Goal: Task Accomplishment & Management: Manage account settings

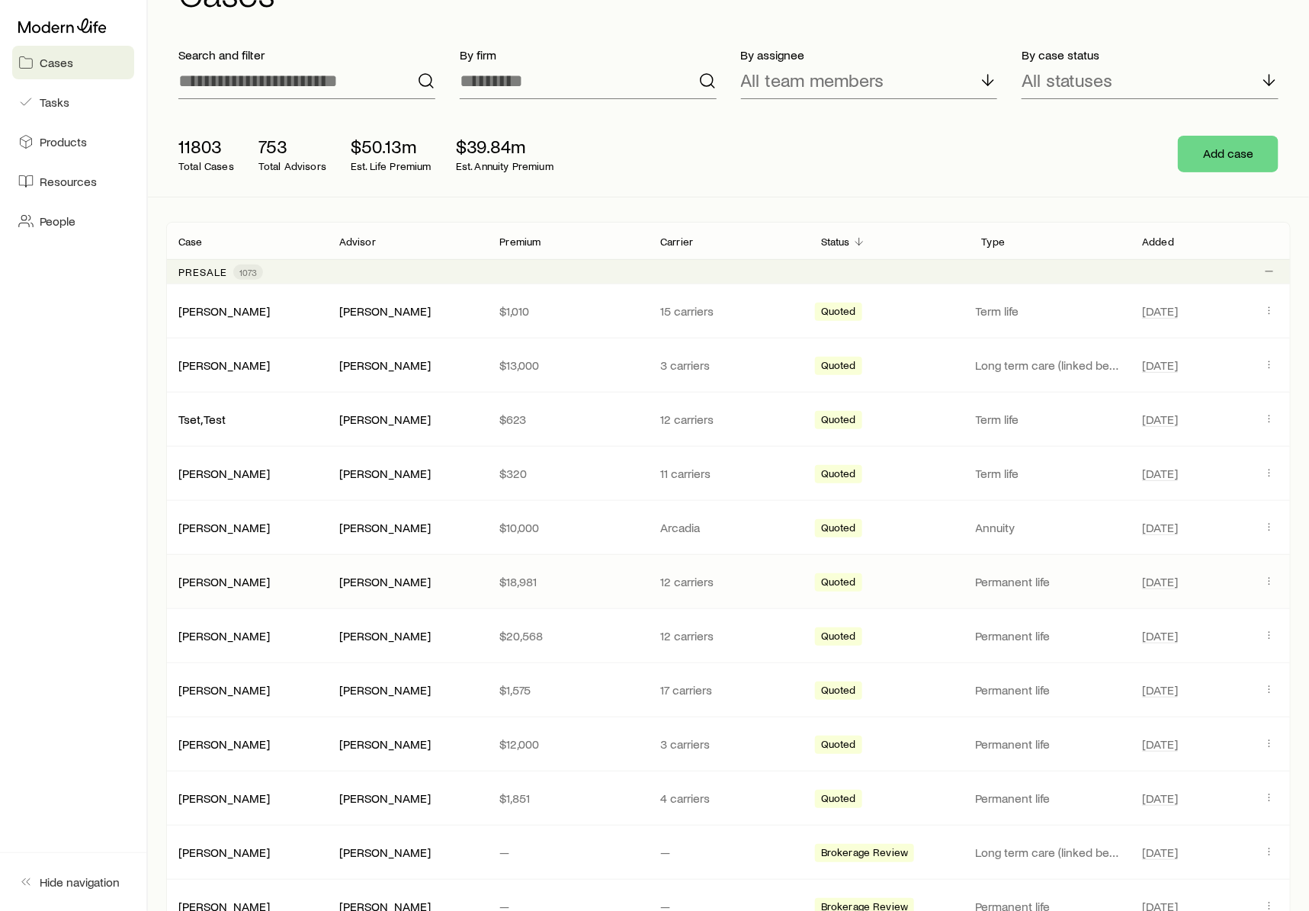
scroll to position [96, 0]
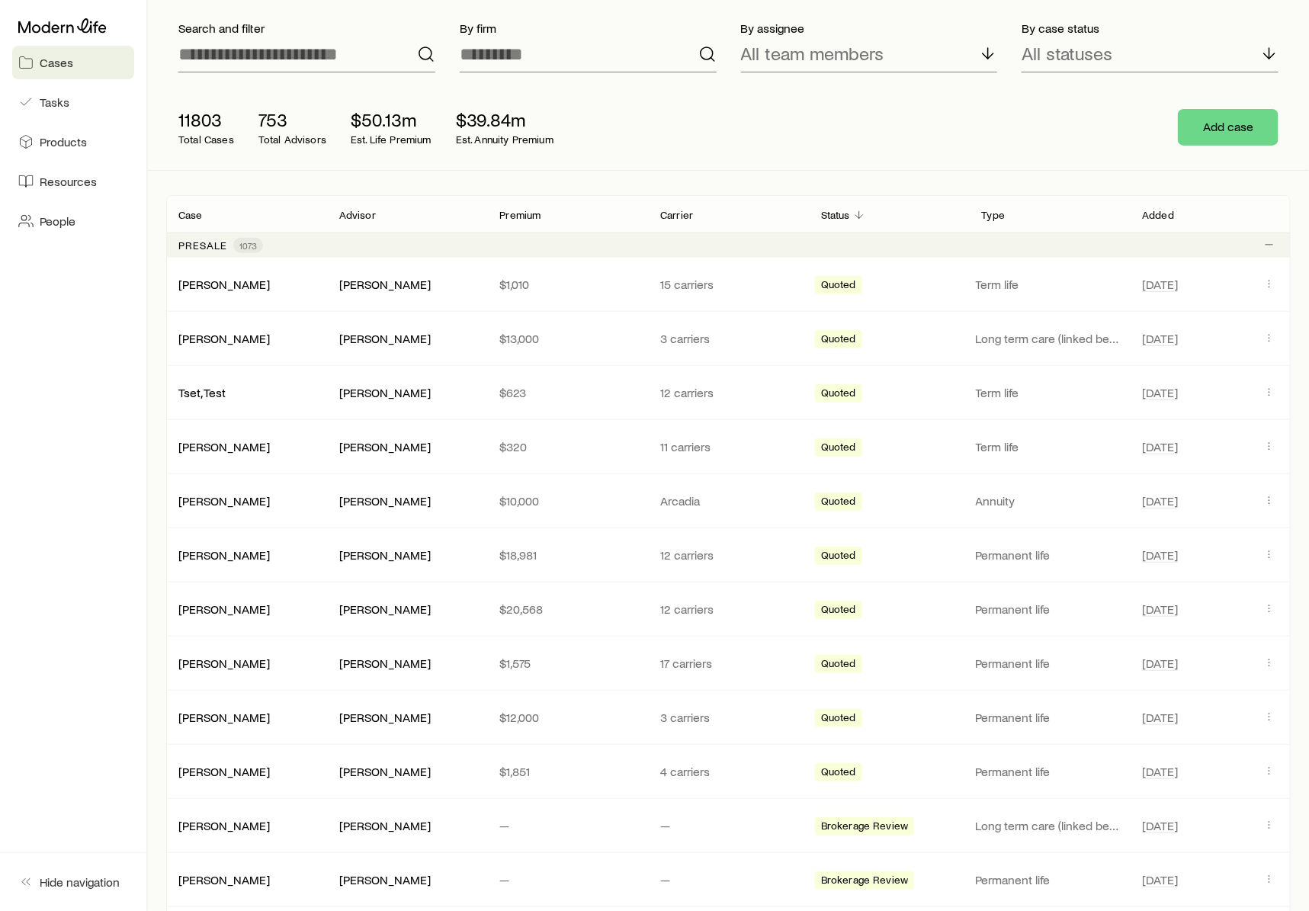
click at [521, 216] on p "Premium" at bounding box center [519, 215] width 41 height 12
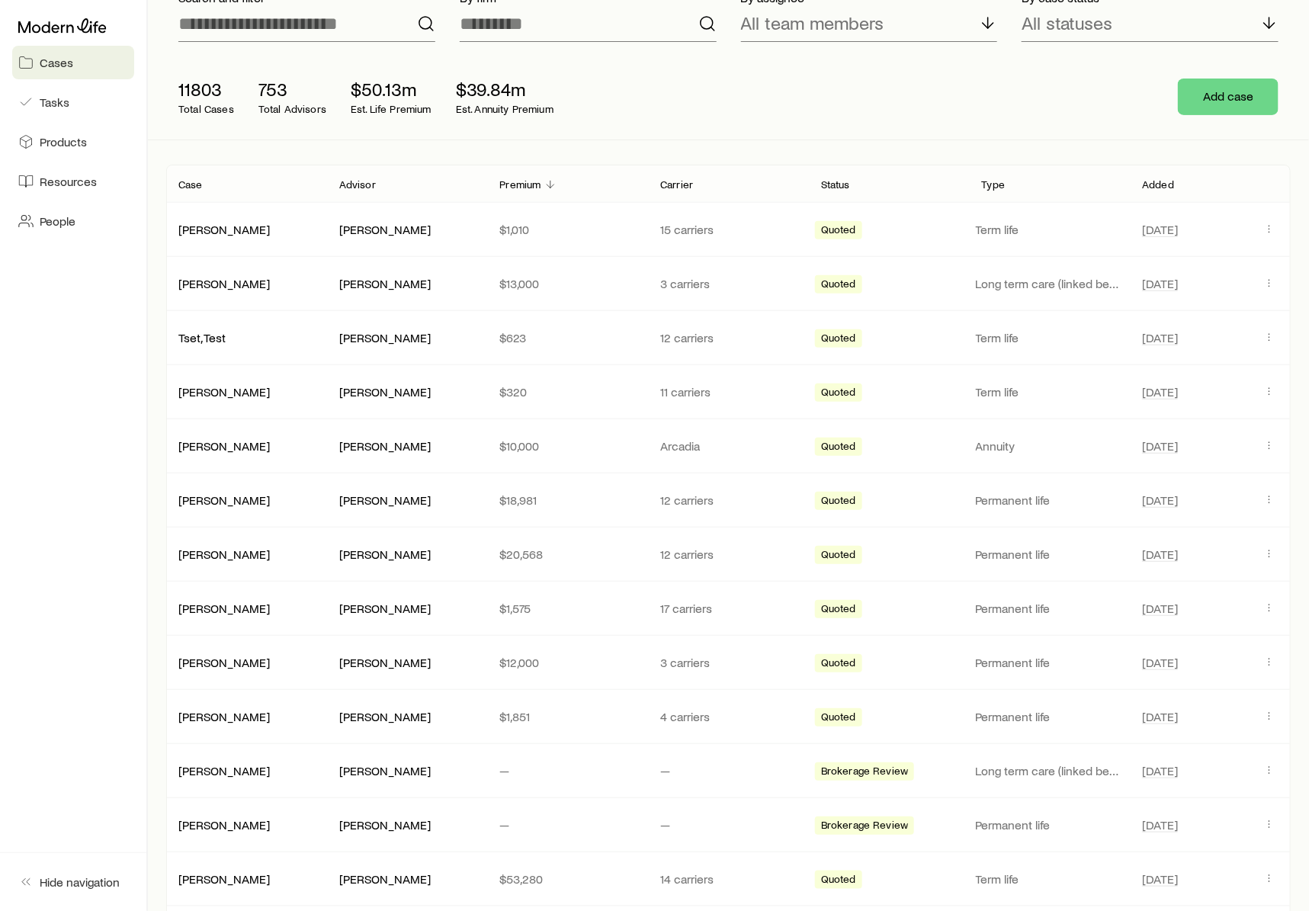
scroll to position [0, 0]
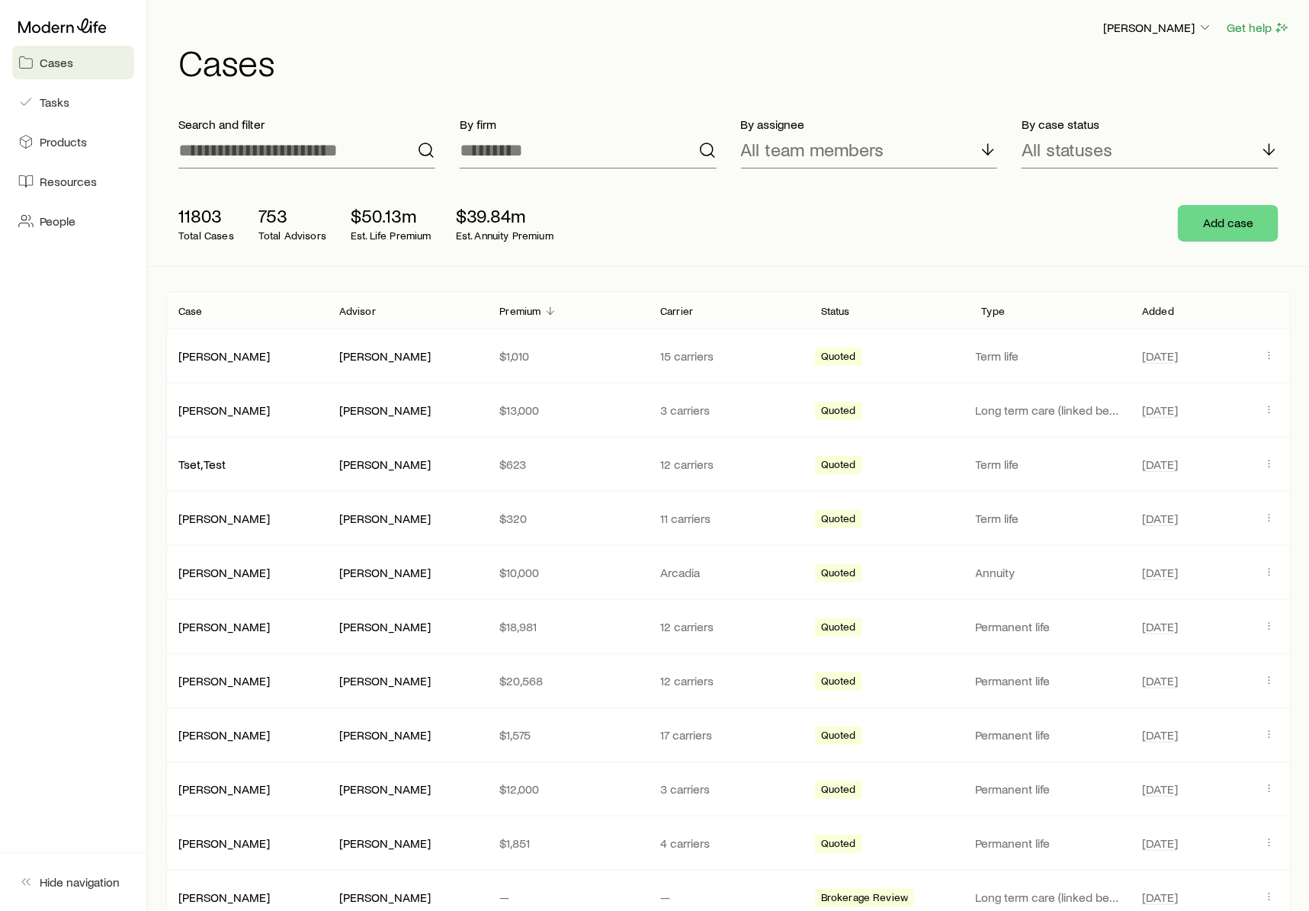
click at [537, 310] on p "Premium" at bounding box center [519, 311] width 41 height 12
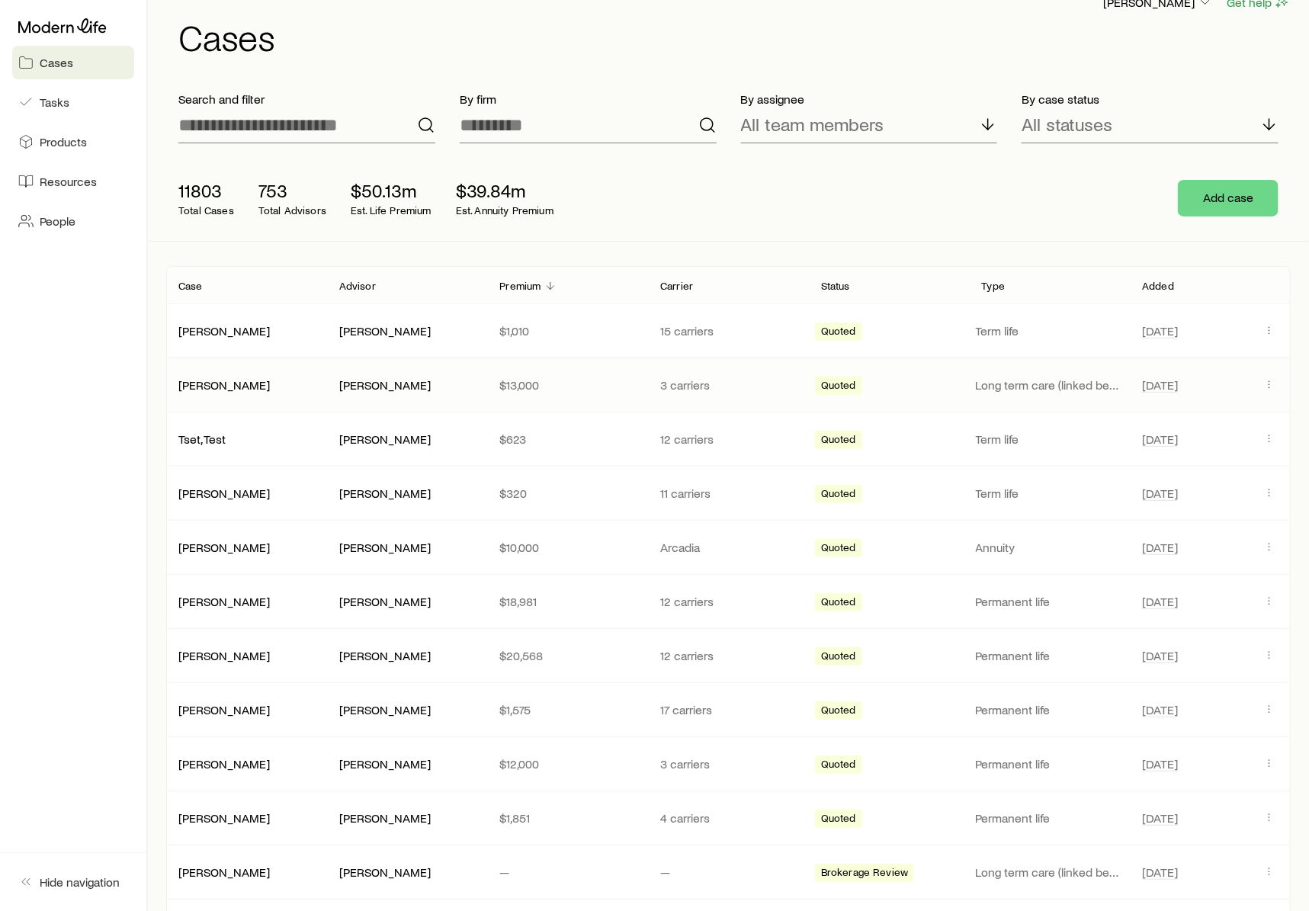
scroll to position [38, 0]
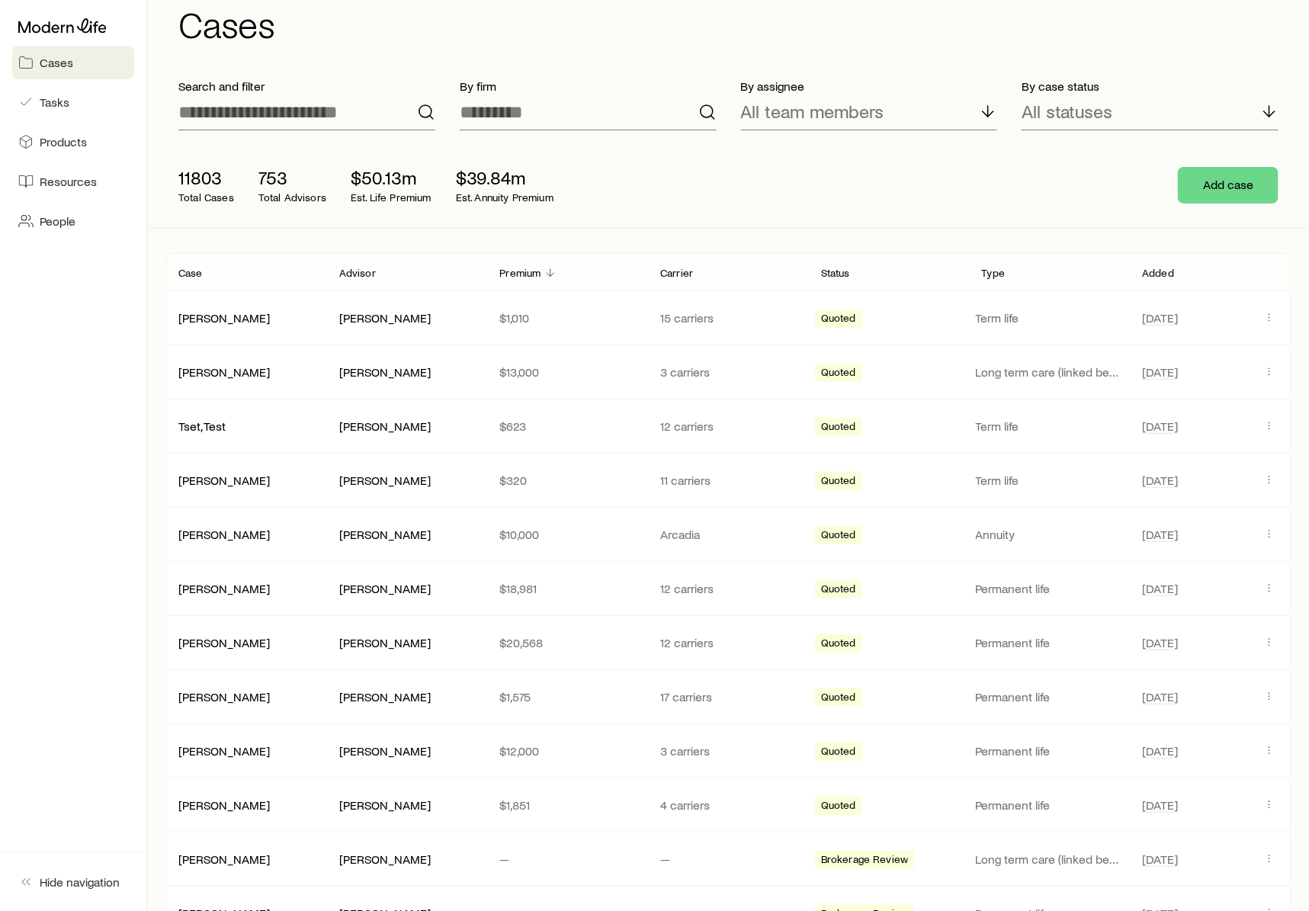
click at [534, 277] on p "Premium" at bounding box center [519, 273] width 41 height 12
click at [536, 267] on p "Premium" at bounding box center [519, 273] width 41 height 12
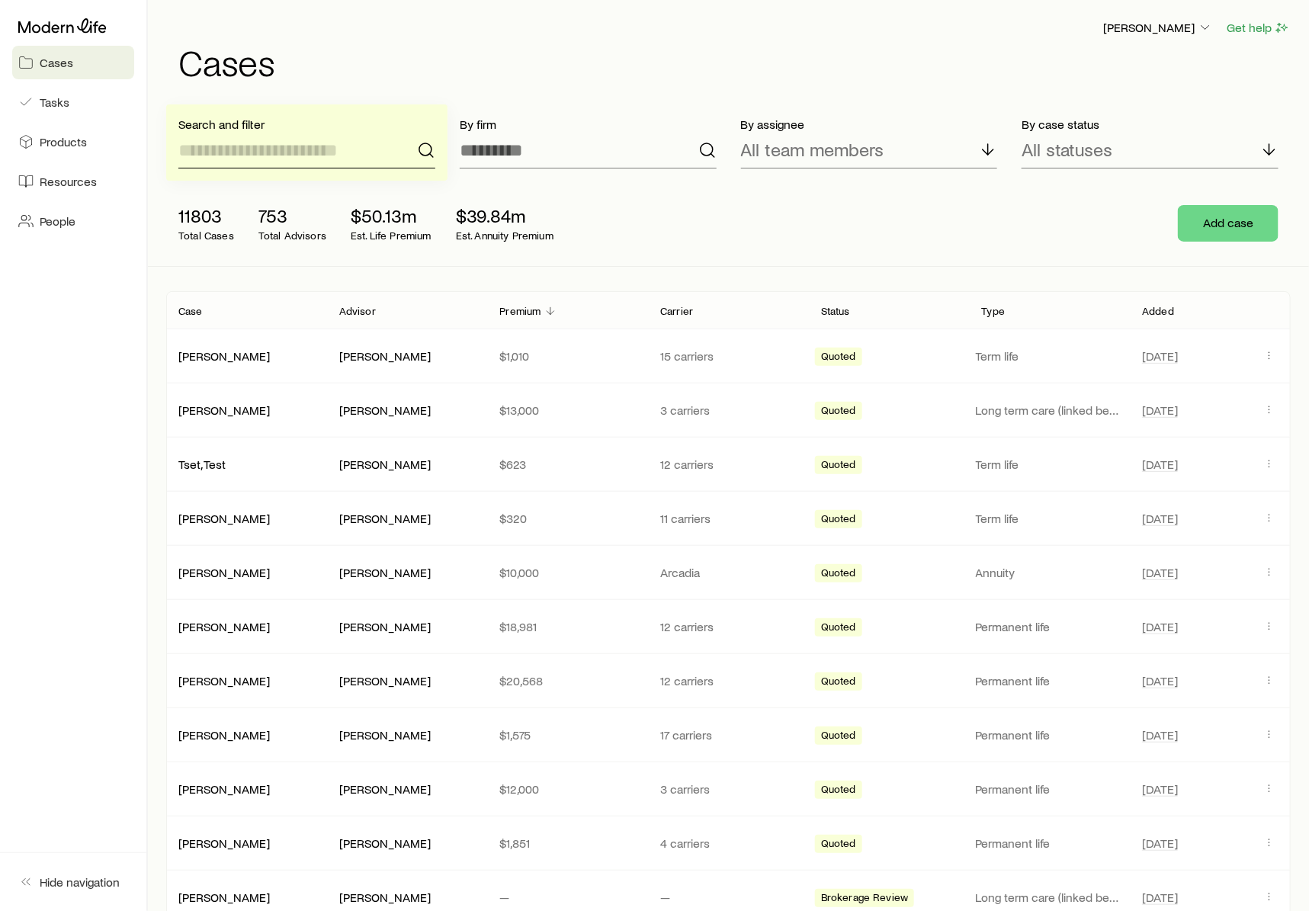
click at [327, 135] on input at bounding box center [306, 150] width 257 height 37
click at [345, 81] on div "[PERSON_NAME] Get help Cases" at bounding box center [728, 49] width 1124 height 98
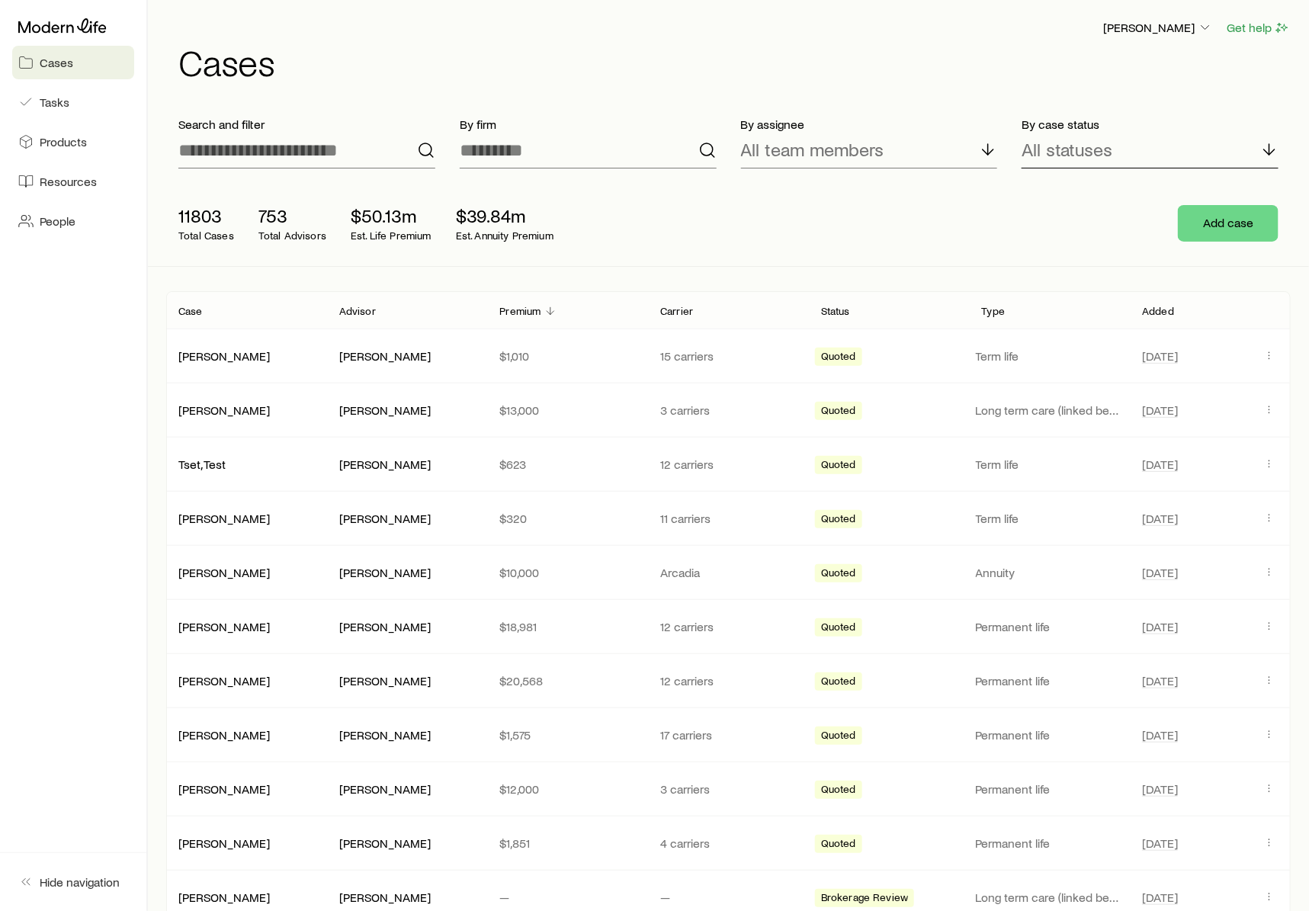
click at [1071, 154] on p "All statuses" at bounding box center [1067, 149] width 91 height 21
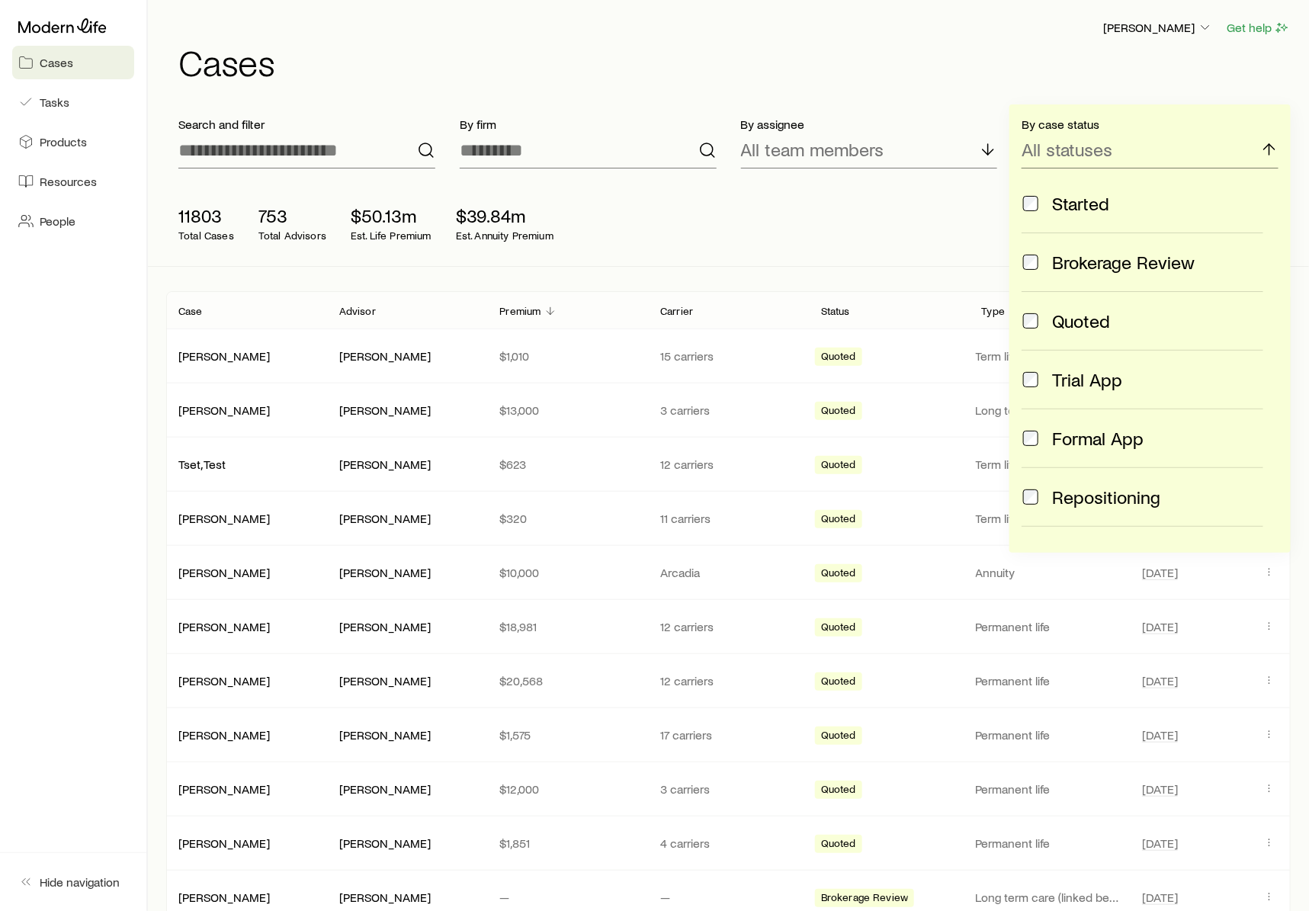
click at [1069, 88] on div "[PERSON_NAME] Get help Cases" at bounding box center [728, 49] width 1124 height 98
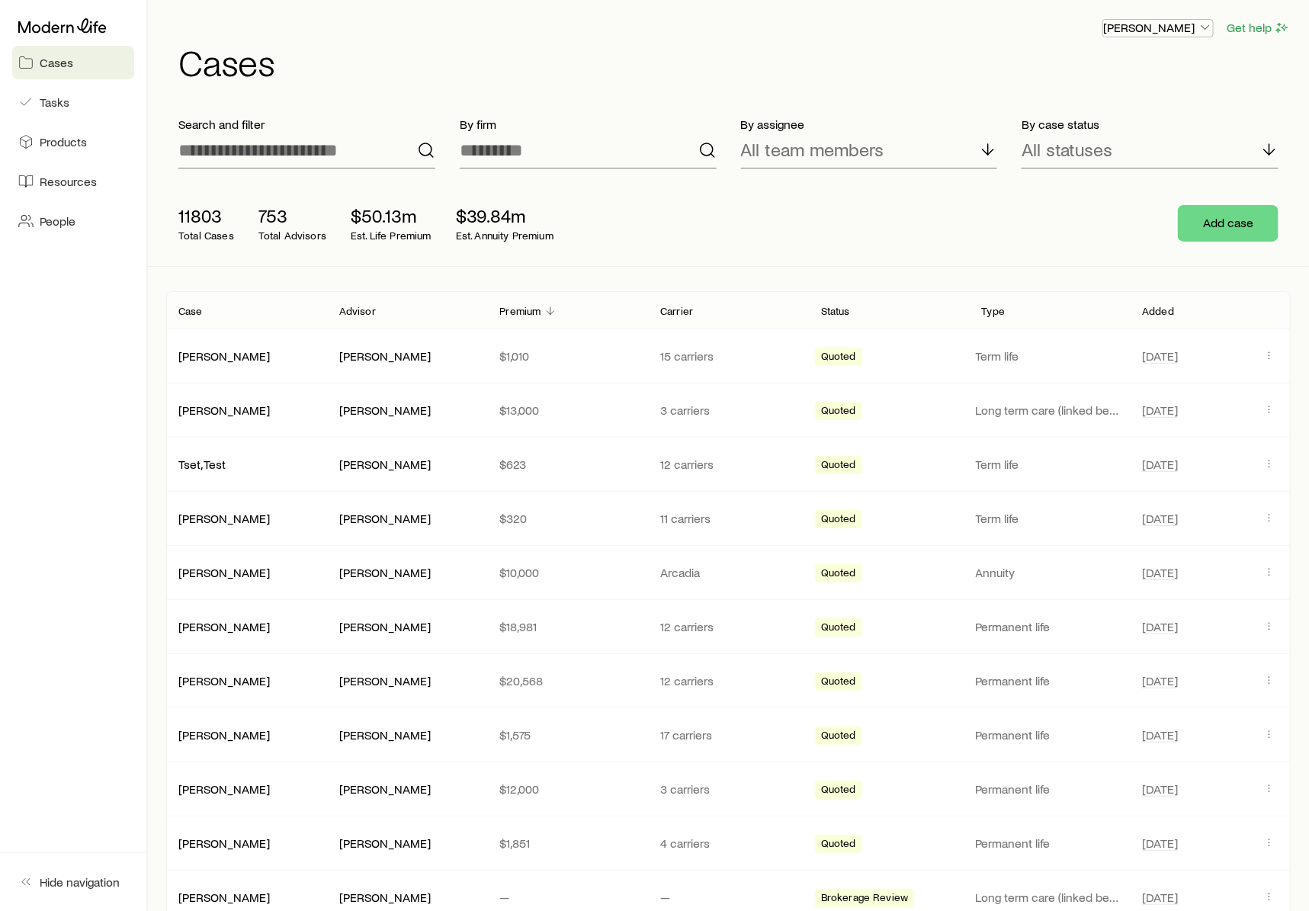
click at [1188, 23] on p "[PERSON_NAME]" at bounding box center [1158, 27] width 110 height 15
click at [540, 305] on p "Premium" at bounding box center [519, 311] width 41 height 12
click at [552, 285] on div "Search and filter By firm By assignee All team members By case status All statu…" at bounding box center [728, 801] width 1124 height 1394
click at [544, 307] on icon "Client cases" at bounding box center [550, 311] width 12 height 12
click at [592, 268] on div "Search and filter By firm By assignee All team members By case status All statu…" at bounding box center [728, 801] width 1124 height 1394
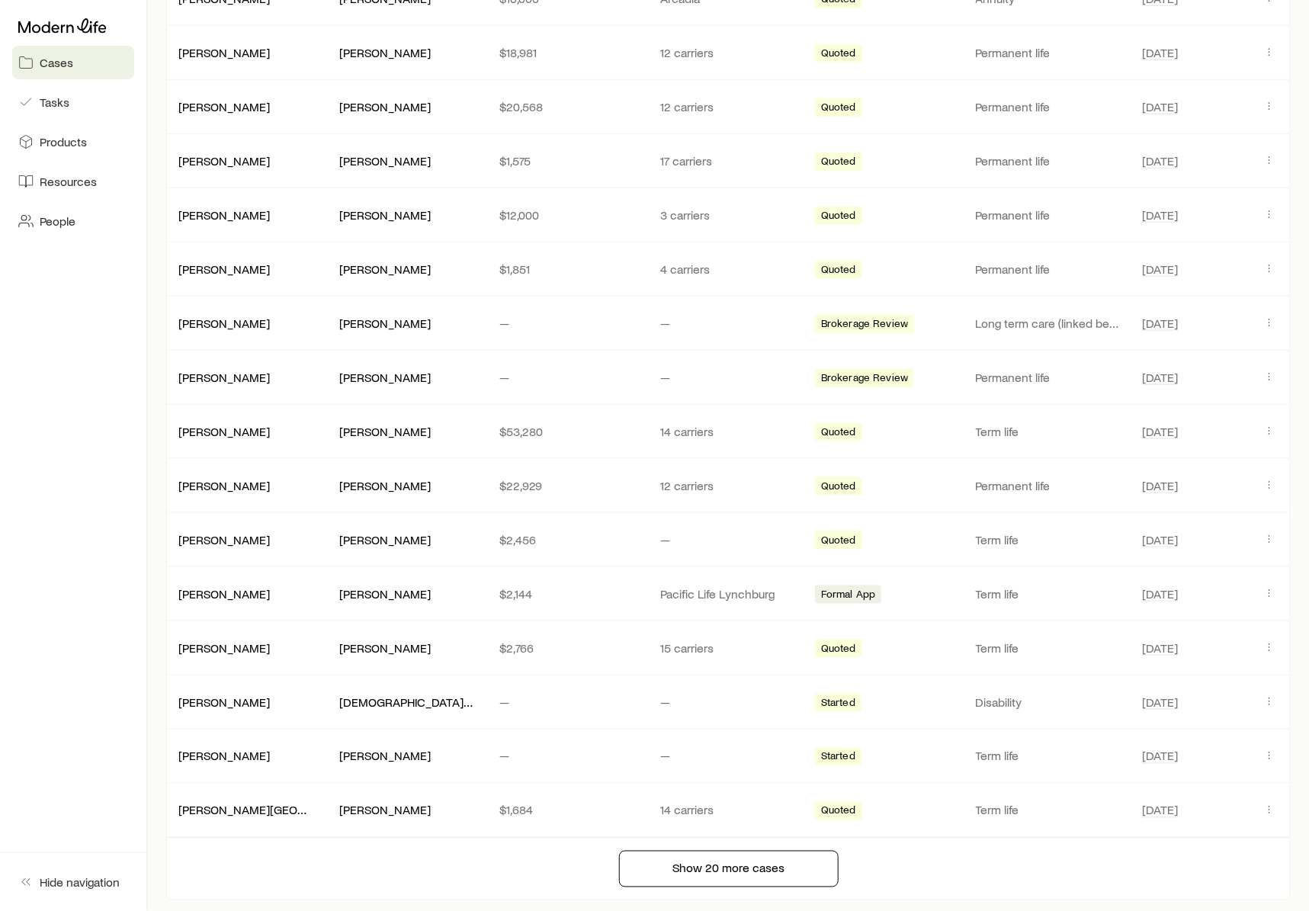
scroll to position [664, 0]
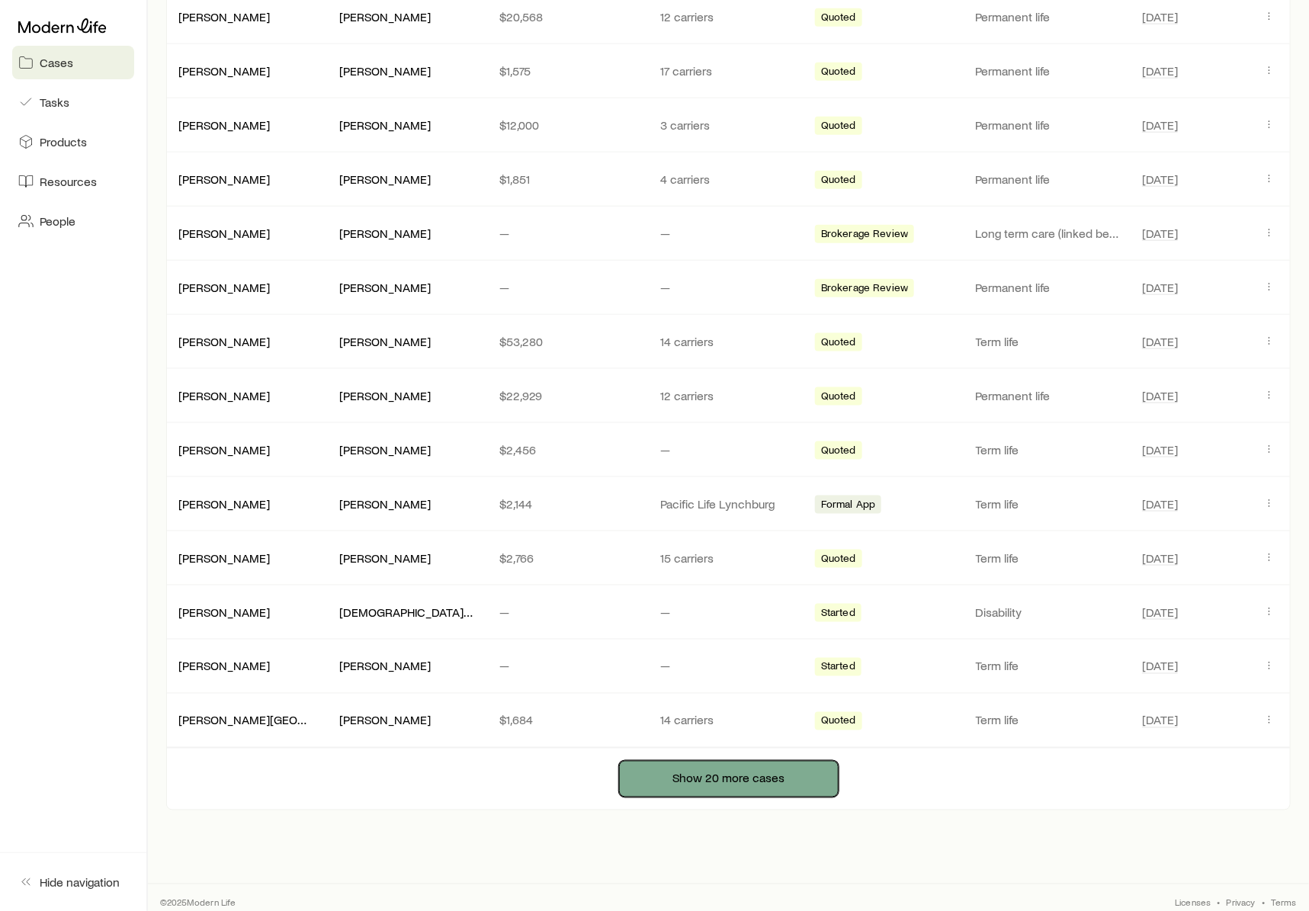
click at [677, 733] on button "Show 20 more cases" at bounding box center [729, 779] width 220 height 37
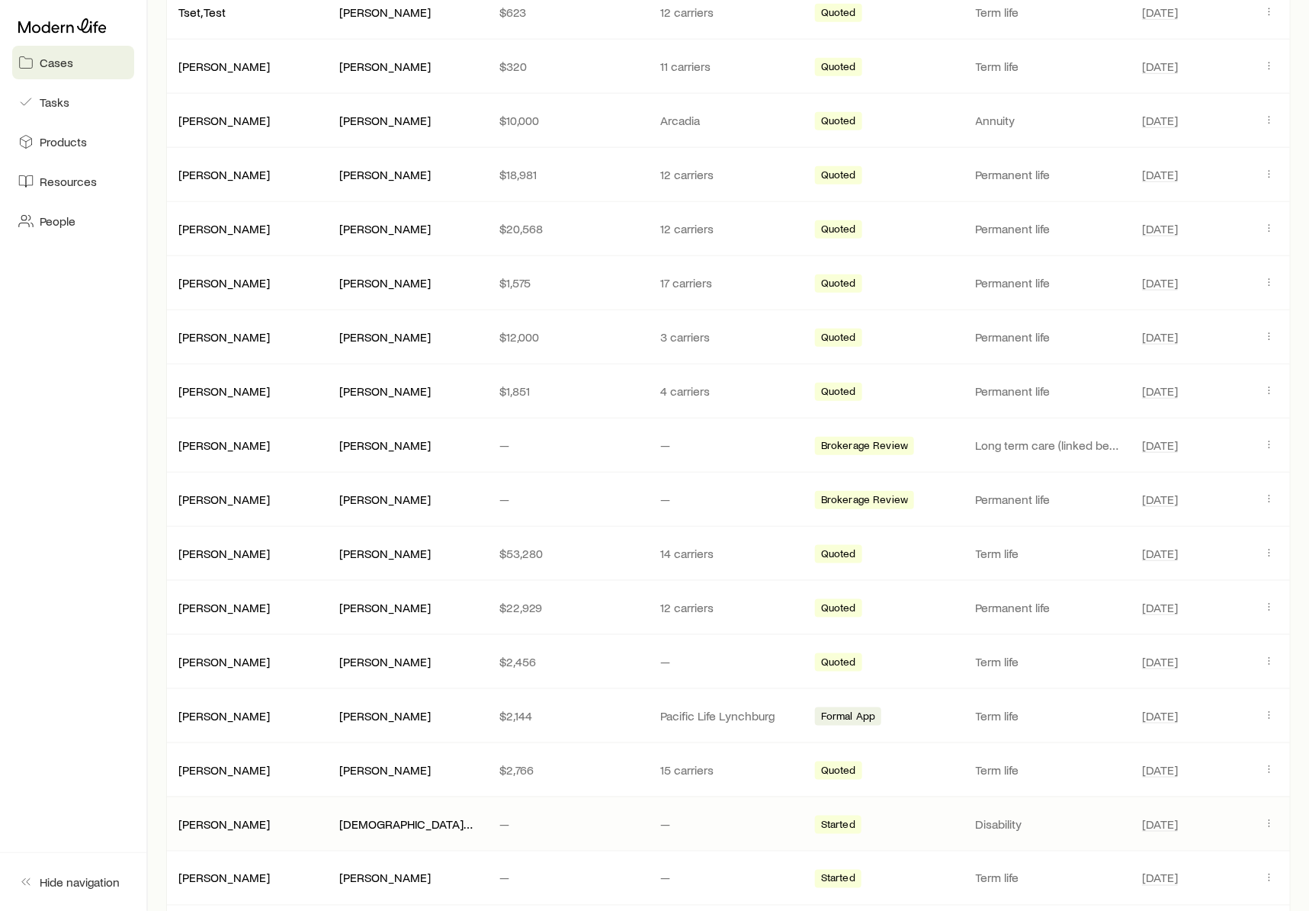
scroll to position [0, 0]
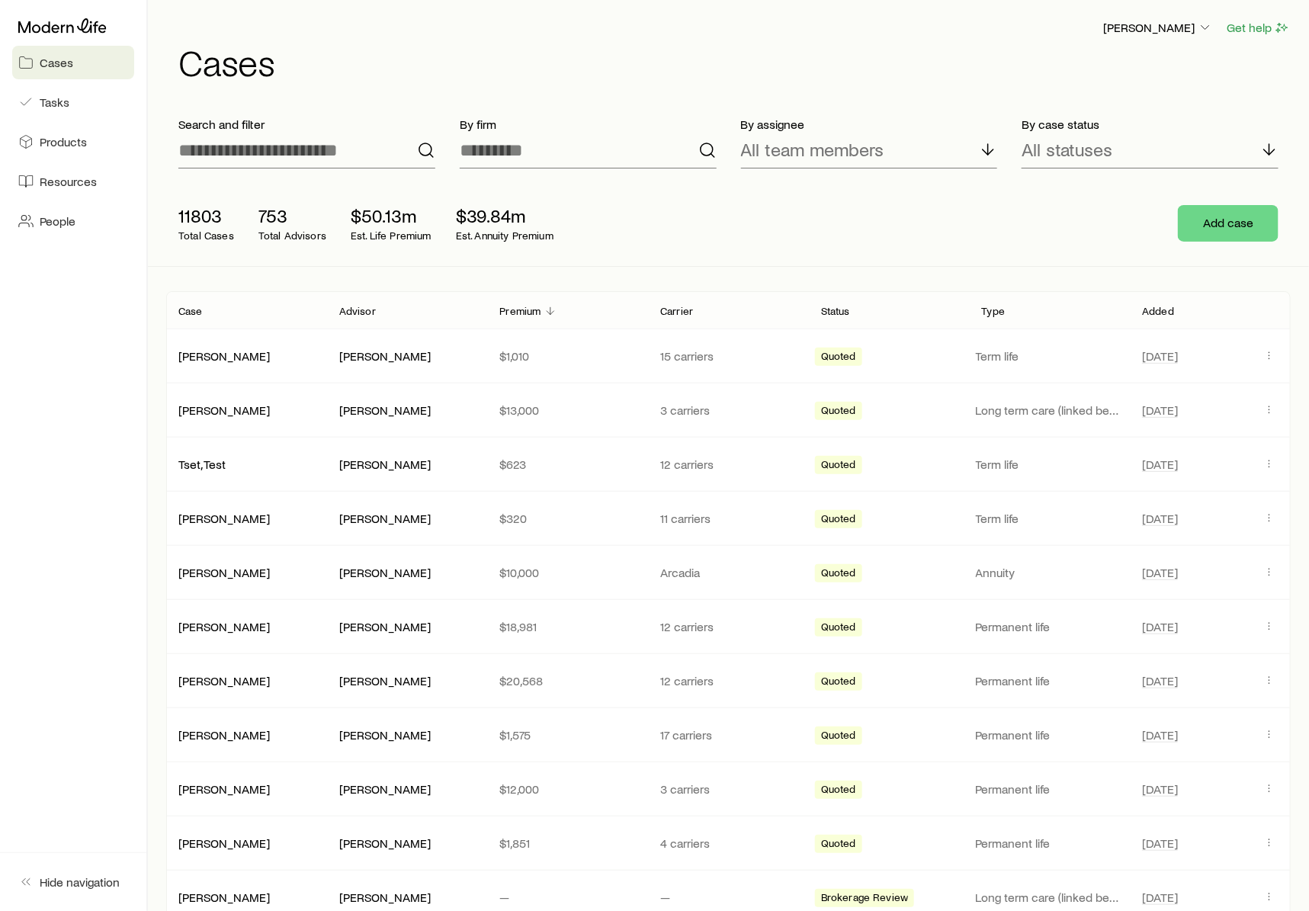
click at [72, 66] on link "Cases" at bounding box center [73, 63] width 122 height 34
click at [71, 32] on icon at bounding box center [62, 25] width 88 height 15
click at [1140, 36] on button "[PERSON_NAME]" at bounding box center [1157, 28] width 111 height 18
click at [1107, 67] on span "Sign out" at bounding box center [1087, 68] width 42 height 15
